Goal: Task Accomplishment & Management: Use online tool/utility

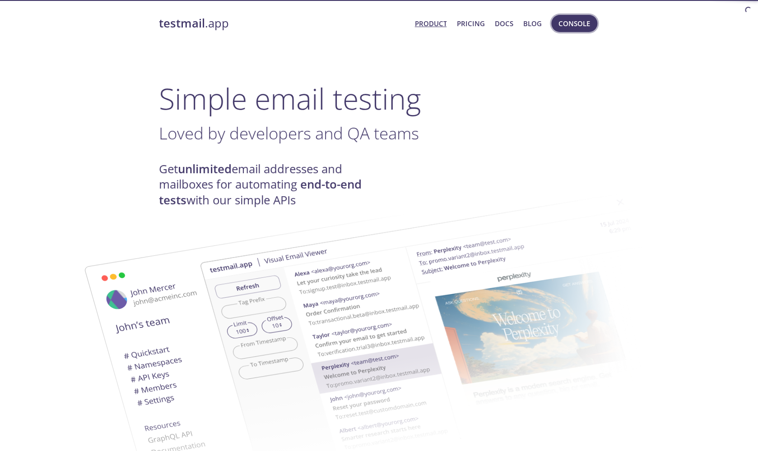
click at [573, 31] on button "Console" at bounding box center [574, 23] width 46 height 17
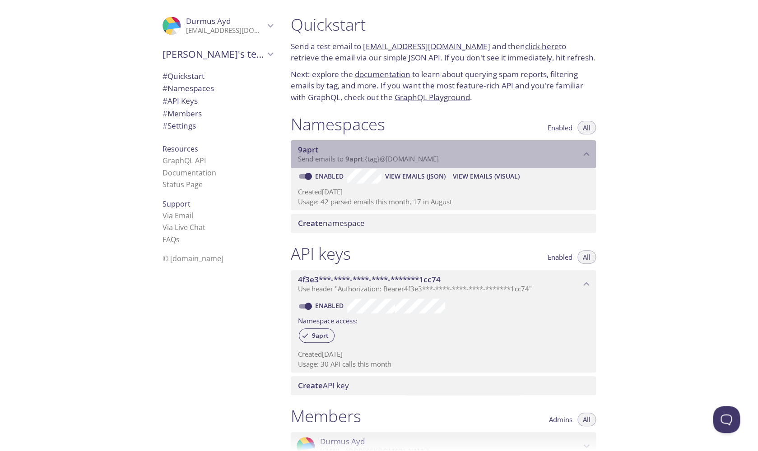
click at [364, 161] on span "Send emails to 9aprt . {tag} @[DOMAIN_NAME]" at bounding box center [368, 158] width 141 height 9
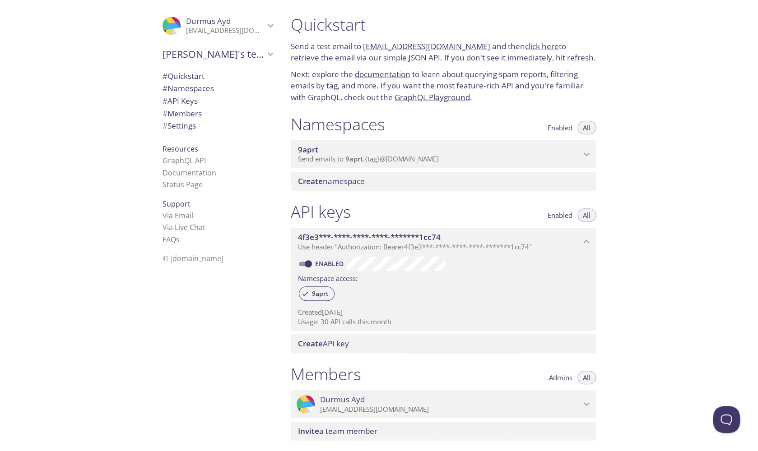
click at [364, 161] on span "Send emails to 9aprt . {tag} @[DOMAIN_NAME]" at bounding box center [368, 158] width 141 height 9
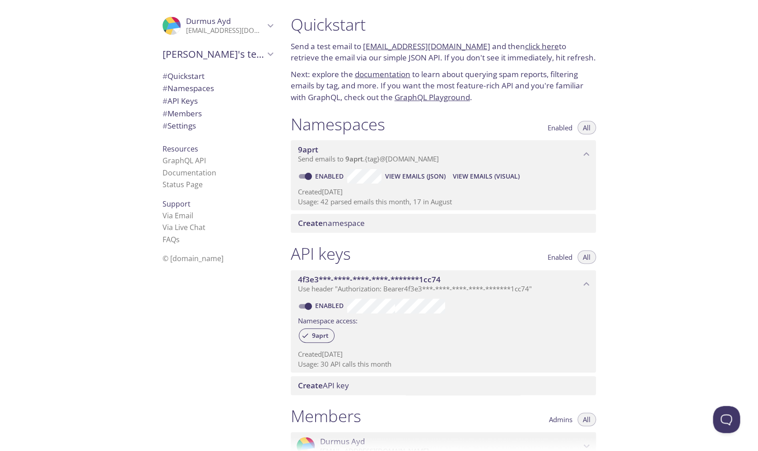
drag, startPoint x: 363, startPoint y: 46, endPoint x: 471, endPoint y: 44, distance: 107.9
click at [471, 44] on p "Send a test email to [EMAIL_ADDRESS][DOMAIN_NAME] and then click here to retrie…" at bounding box center [443, 52] width 305 height 23
copy p "[EMAIL_ADDRESS][DOMAIN_NAME]"
click at [428, 178] on span "View Emails (JSON)" at bounding box center [415, 176] width 60 height 11
